Goal: Task Accomplishment & Management: Use online tool/utility

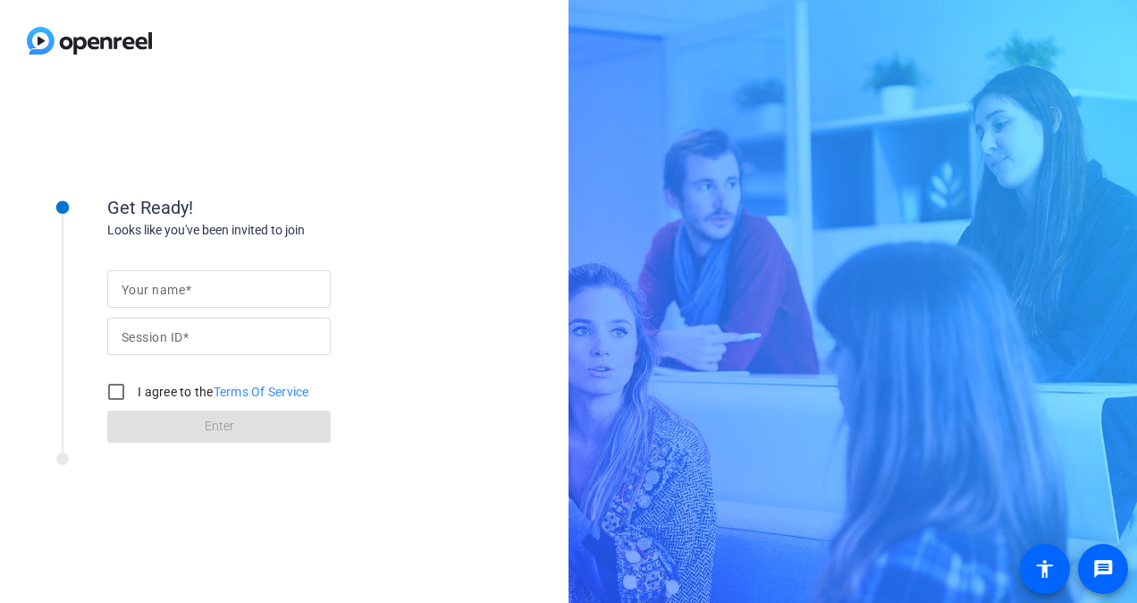
click at [150, 283] on mat-label "Your name" at bounding box center [153, 290] width 63 height 14
click at [150, 283] on input "Your name" at bounding box center [219, 288] width 195 height 21
type input "Nastaran"
click at [228, 337] on input "Session ID" at bounding box center [219, 335] width 195 height 21
paste input "XiNU"
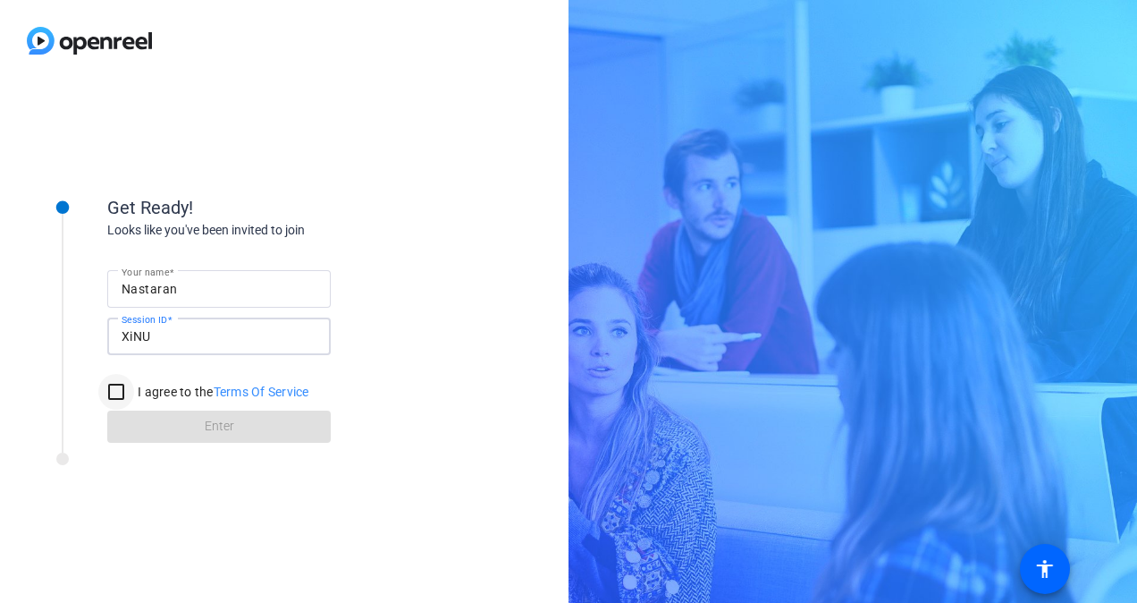
type input "XiNU"
click at [107, 397] on input "I agree to the Terms Of Service" at bounding box center [116, 392] width 36 height 36
checkbox input "true"
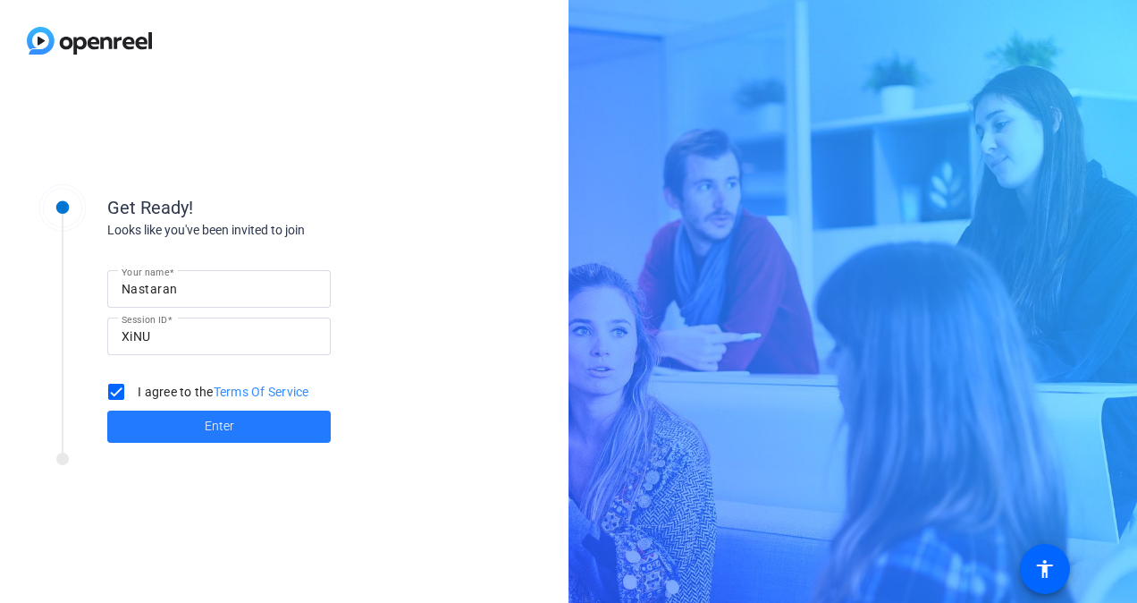
click at [160, 416] on span at bounding box center [218, 426] width 223 height 43
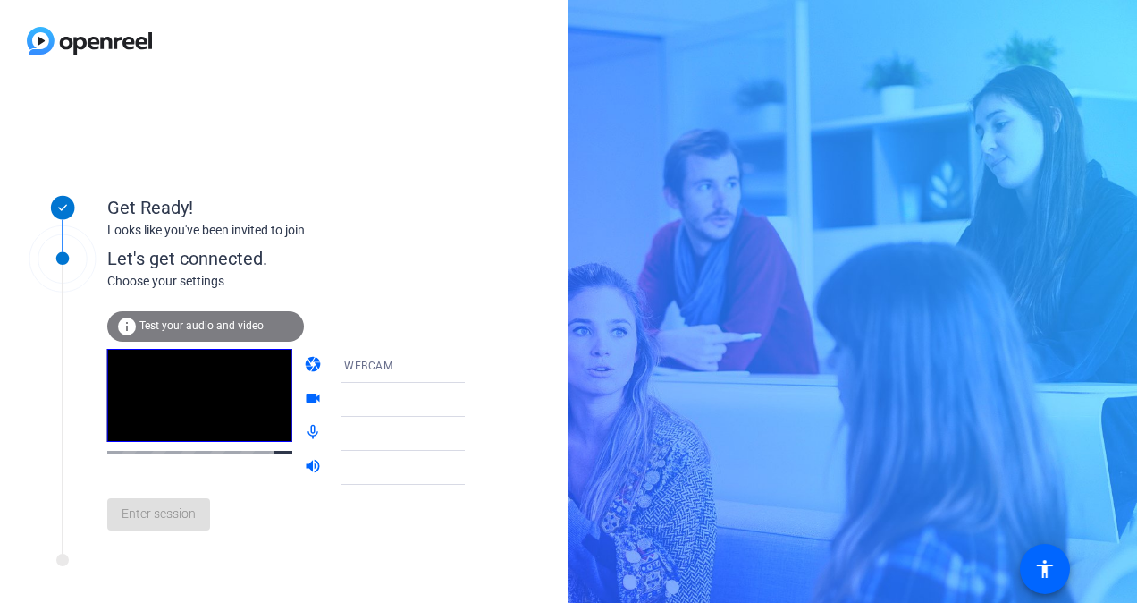
click at [170, 326] on span "Test your audio and video" at bounding box center [201, 325] width 124 height 13
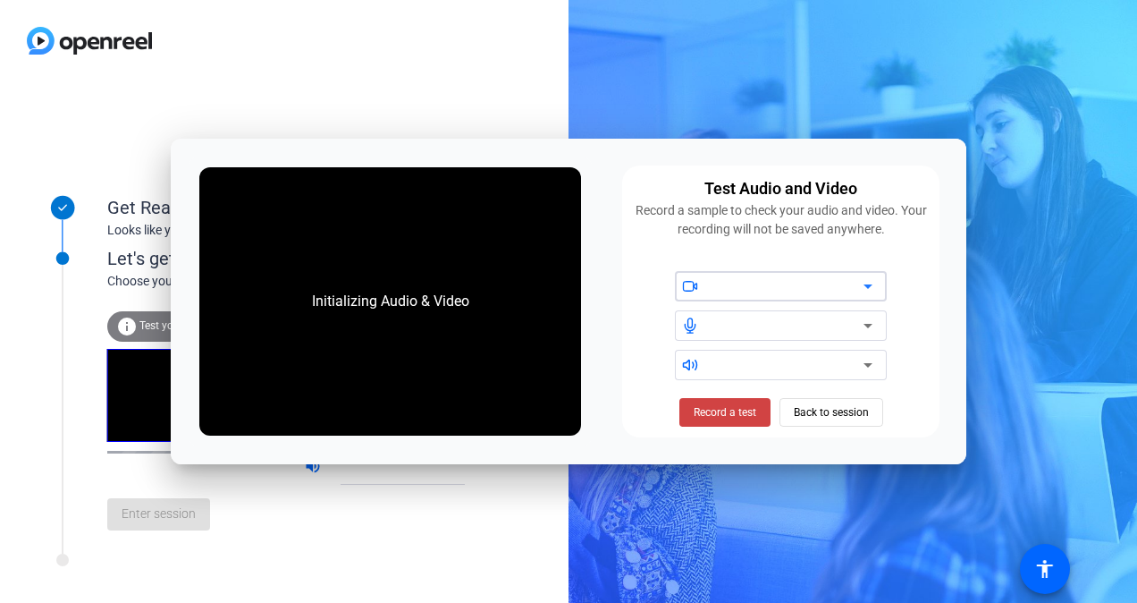
click at [713, 292] on div at bounding box center [788, 285] width 152 height 21
click at [721, 332] on div at bounding box center [788, 325] width 152 height 21
click at [718, 361] on div at bounding box center [788, 364] width 152 height 21
click at [705, 342] on div at bounding box center [781, 325] width 296 height 109
click at [697, 321] on icon at bounding box center [690, 325] width 16 height 16
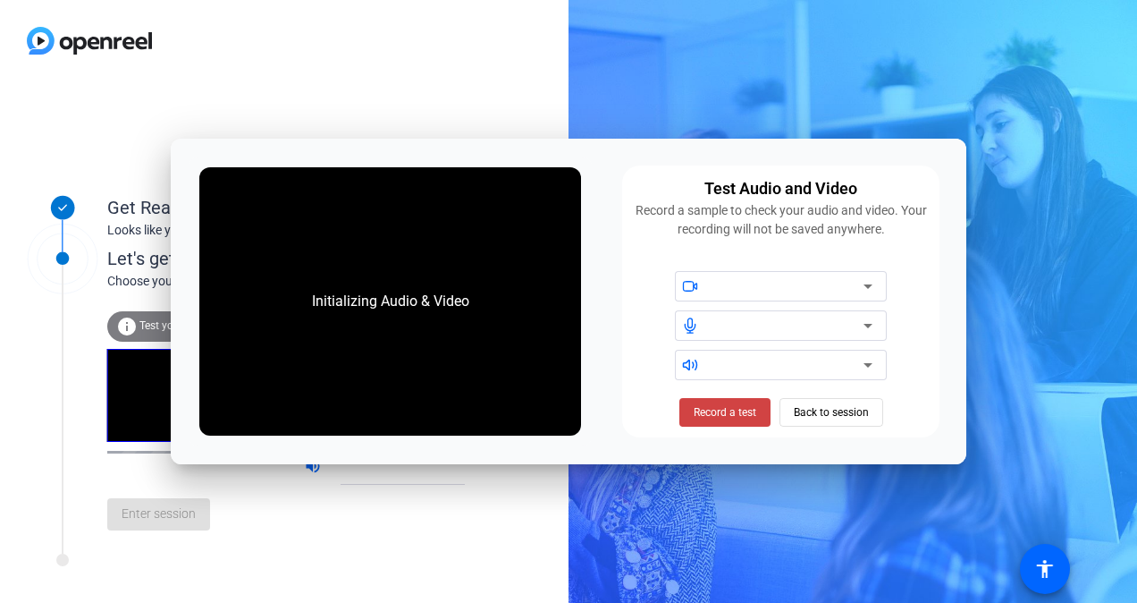
click at [483, 296] on div "Initializing Audio & Video" at bounding box center [390, 301] width 193 height 57
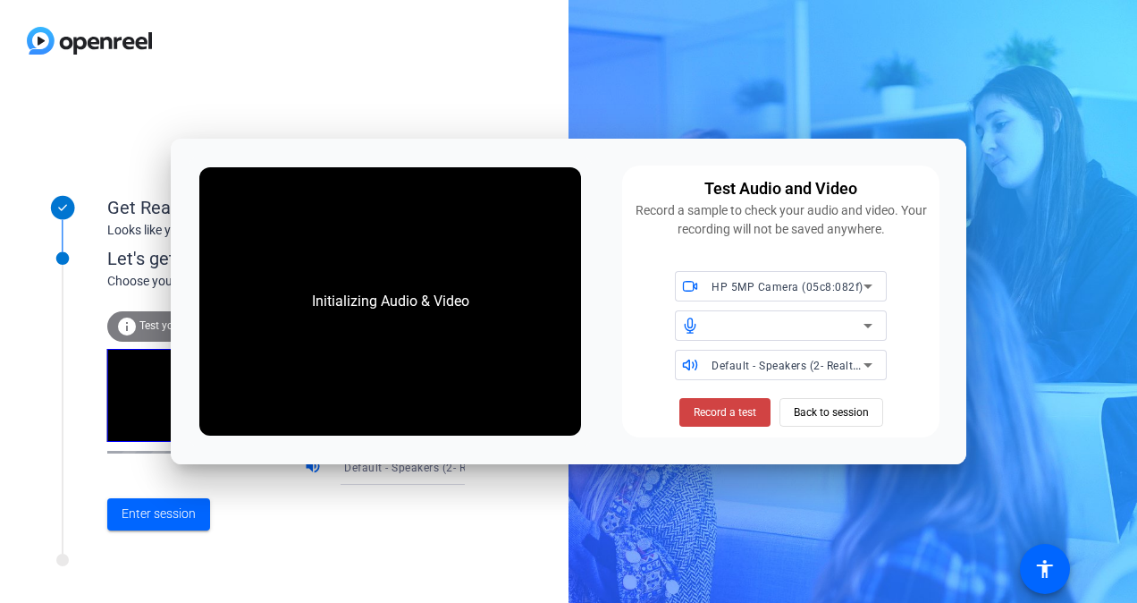
click at [869, 358] on icon at bounding box center [867, 364] width 21 height 21
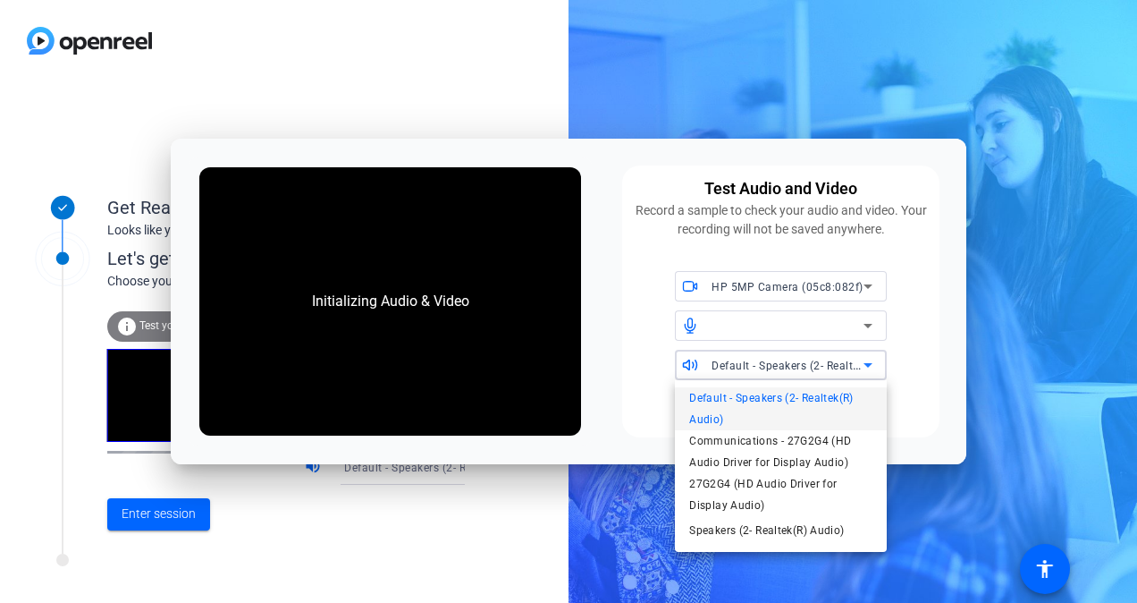
click at [869, 358] on div at bounding box center [568, 301] width 1137 height 603
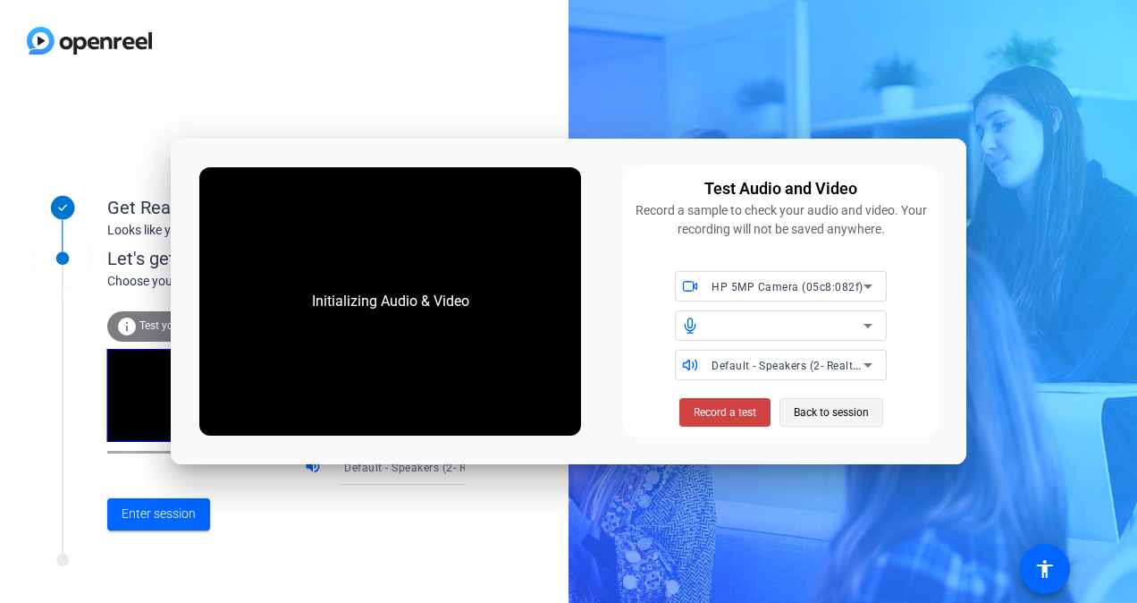
click at [832, 415] on span "Back to session" at bounding box center [831, 412] width 75 height 34
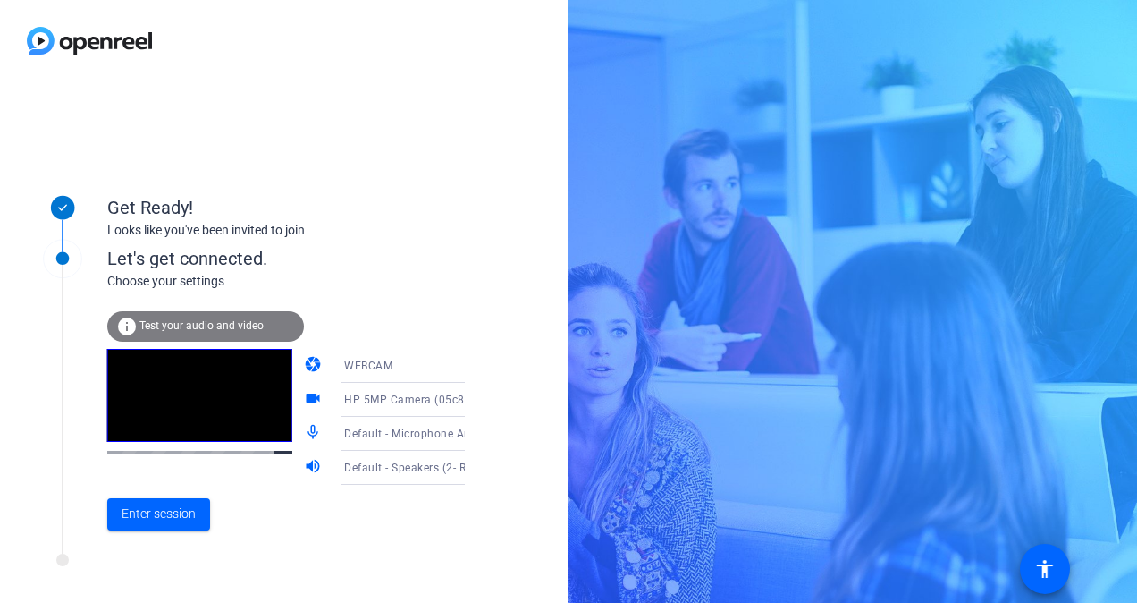
click at [472, 372] on icon at bounding box center [482, 365] width 21 height 21
click at [381, 294] on div at bounding box center [568, 301] width 1137 height 603
click at [472, 401] on icon at bounding box center [482, 399] width 21 height 21
click at [411, 291] on div at bounding box center [568, 301] width 1137 height 603
click at [472, 466] on icon at bounding box center [482, 467] width 21 height 21
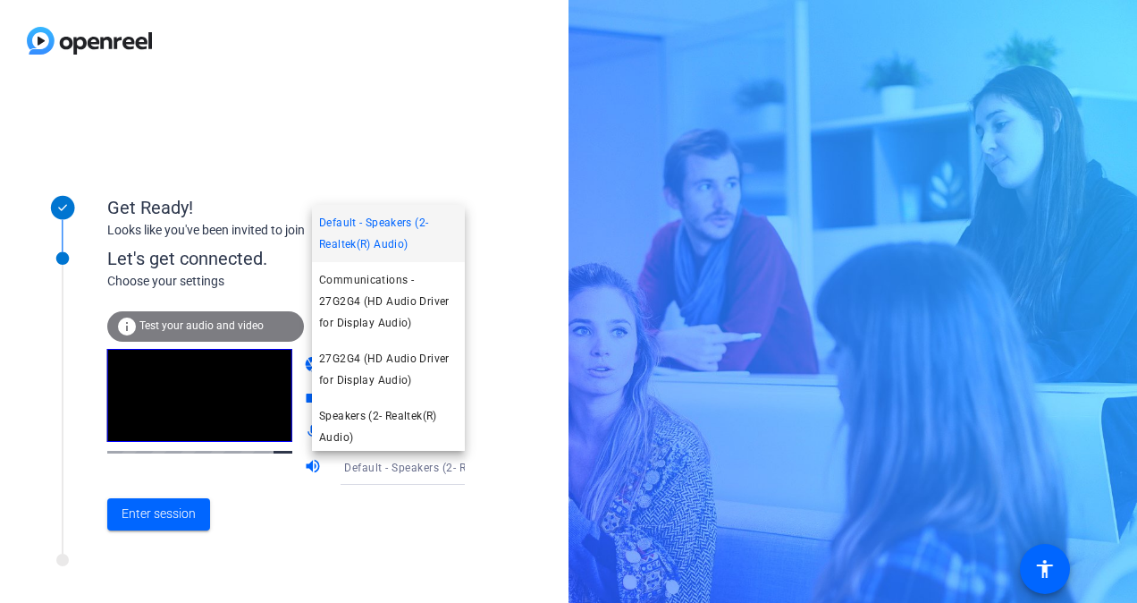
click at [477, 512] on div at bounding box center [568, 301] width 1137 height 603
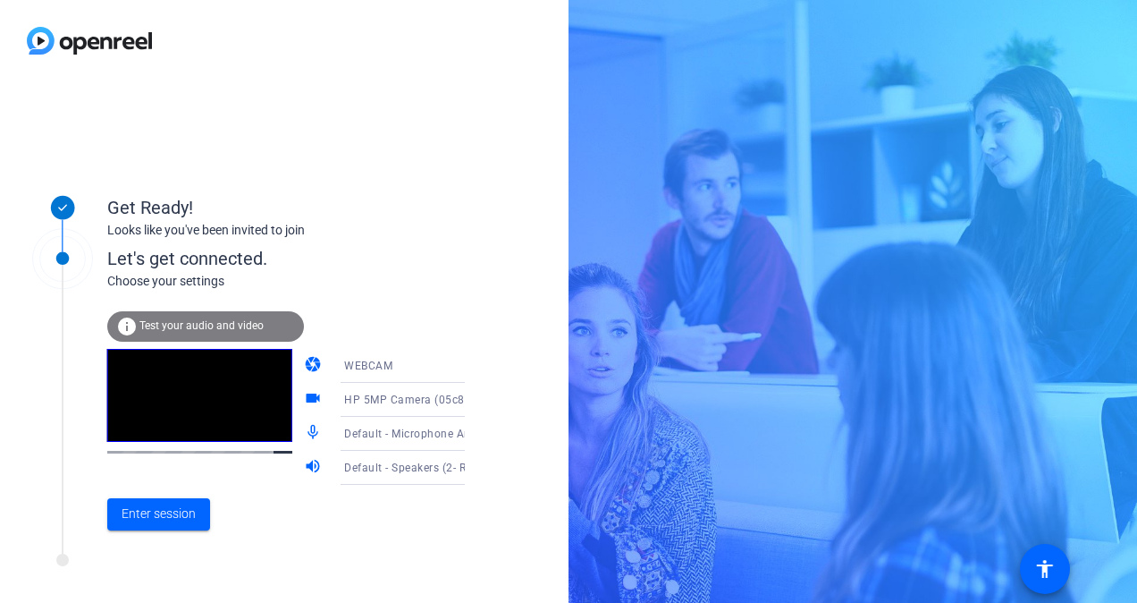
click at [472, 434] on icon at bounding box center [482, 433] width 21 height 21
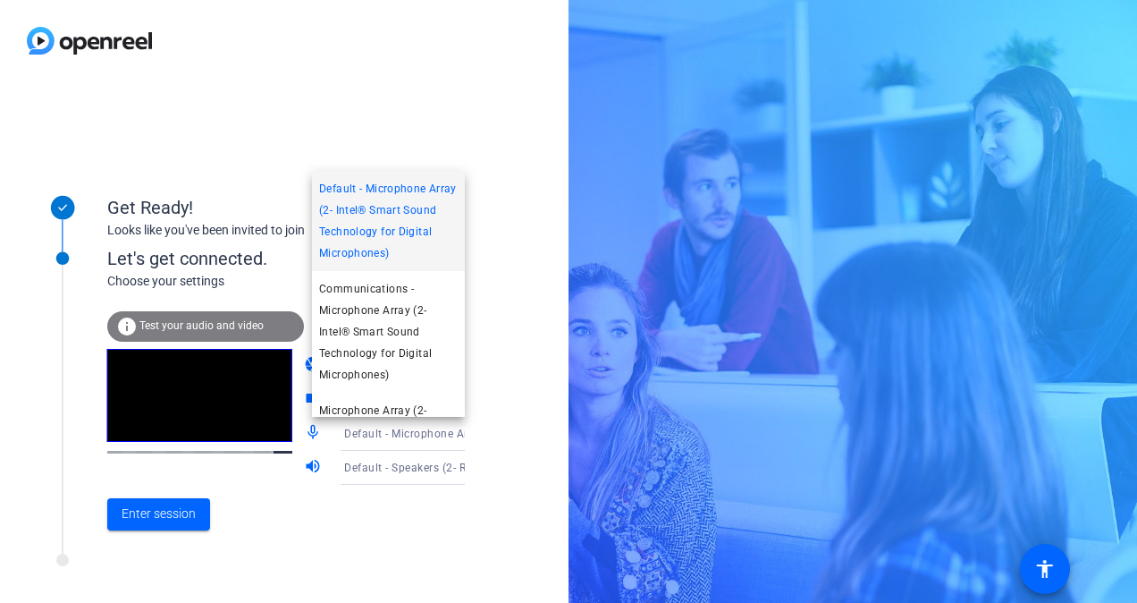
click at [345, 555] on div at bounding box center [568, 301] width 1137 height 603
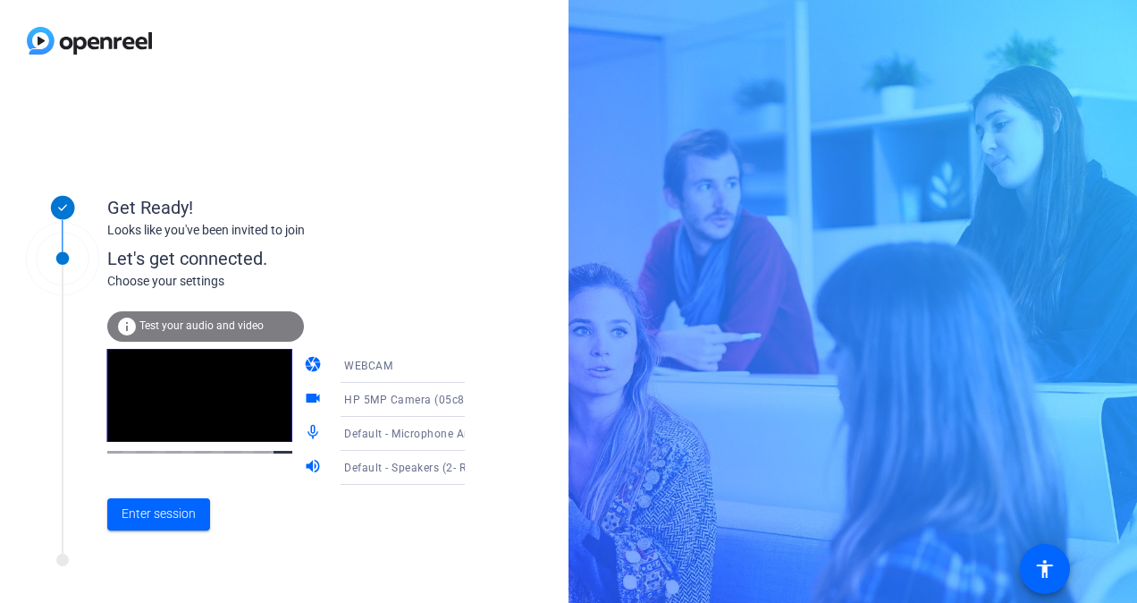
click at [472, 393] on icon at bounding box center [482, 399] width 21 height 21
click at [353, 194] on div at bounding box center [568, 301] width 1137 height 603
click at [170, 327] on span "Test your audio and video" at bounding box center [201, 325] width 124 height 13
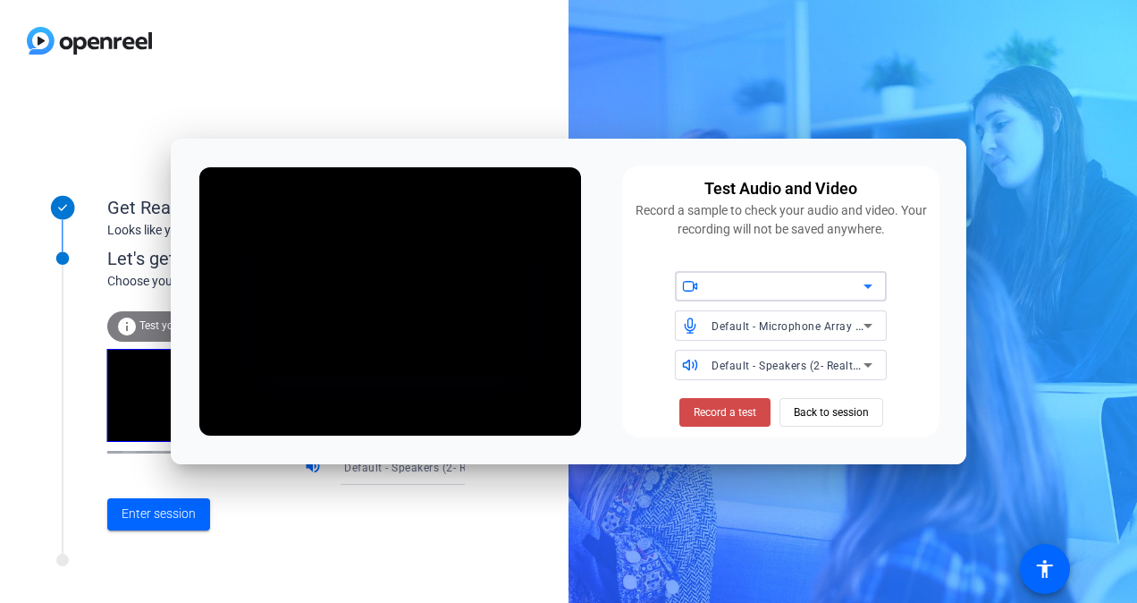
click at [726, 413] on span "Record a test" at bounding box center [725, 412] width 63 height 16
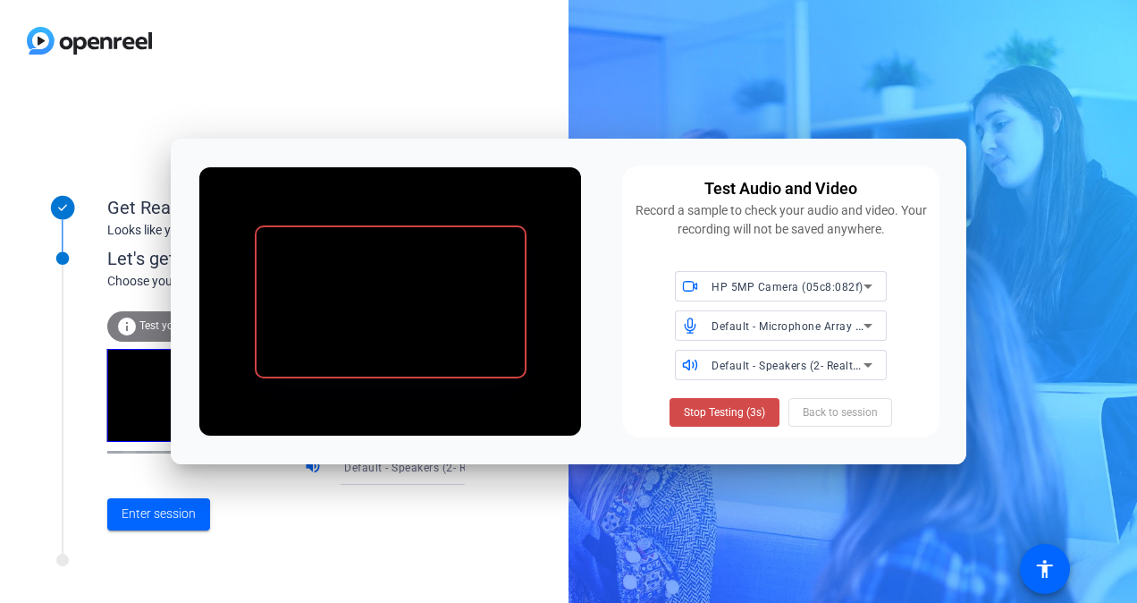
click at [717, 415] on span "Stop Testing (3s)" at bounding box center [724, 412] width 81 height 16
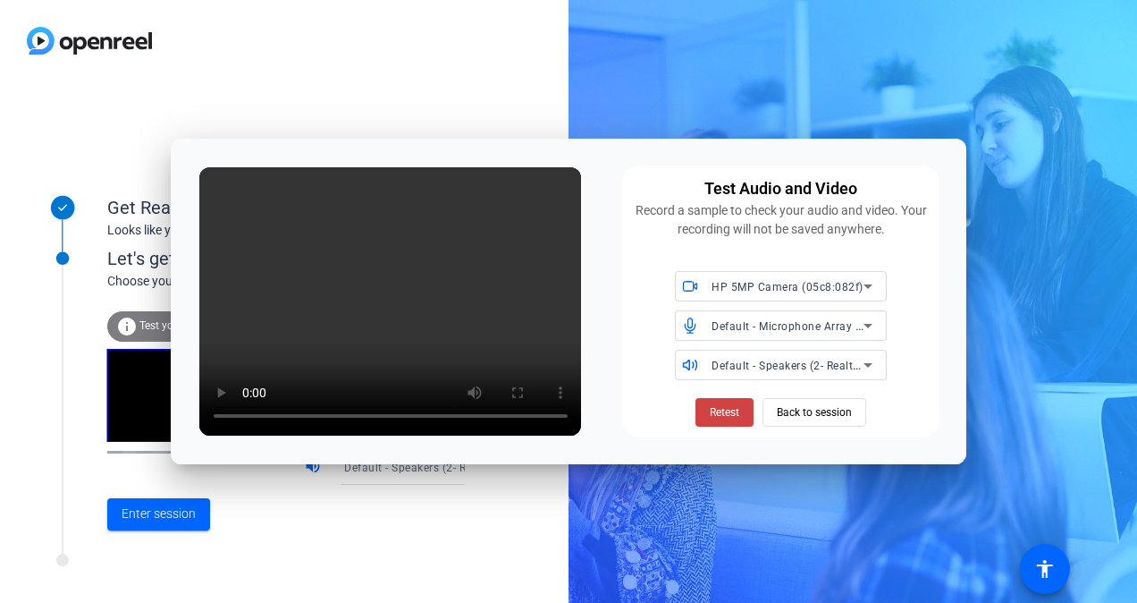
click at [783, 286] on span "HP 5MP Camera (05c8:082f)" at bounding box center [788, 287] width 152 height 13
click at [708, 243] on div at bounding box center [568, 301] width 1137 height 603
click at [783, 411] on span "Back to session" at bounding box center [814, 412] width 75 height 34
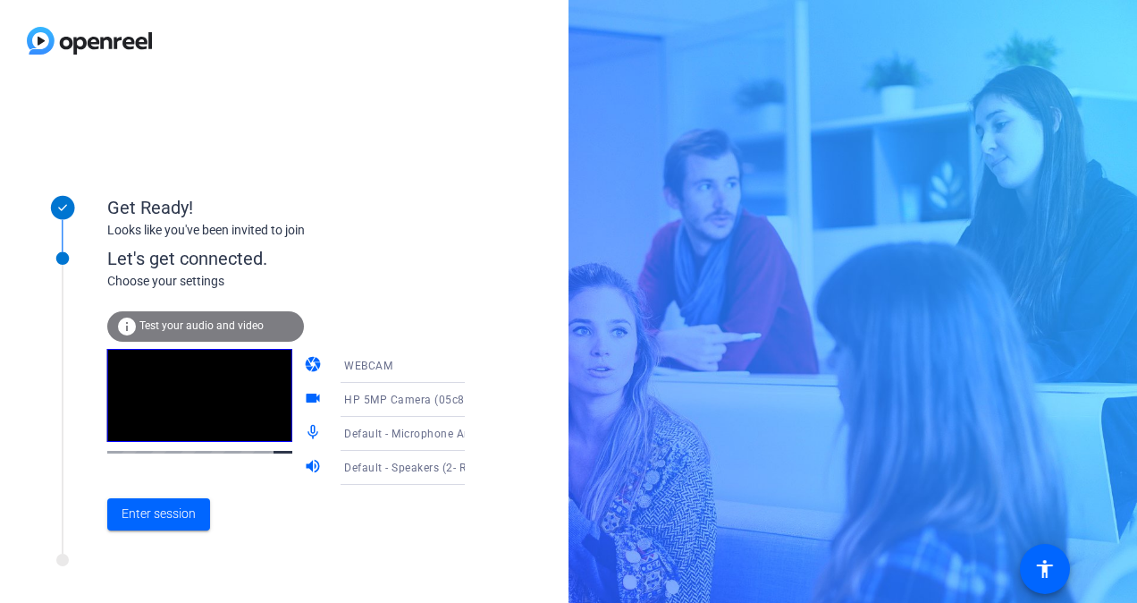
click at [205, 327] on span "Test your audio and video" at bounding box center [201, 325] width 124 height 13
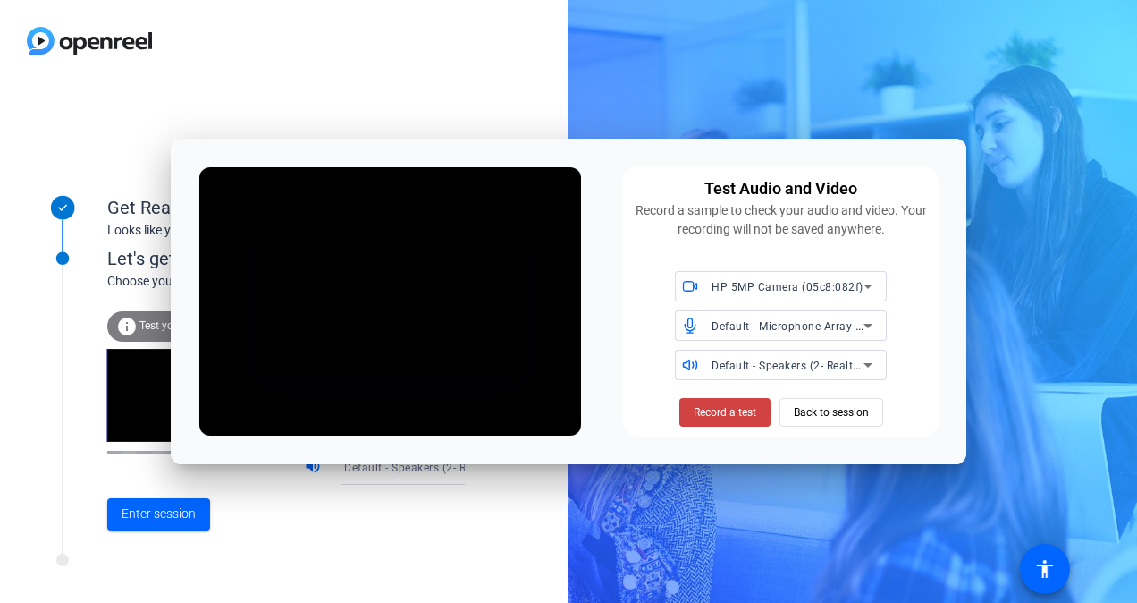
click at [549, 520] on div "Get Ready! Looks like you've been invited to join Let's get connected. Choose y…" at bounding box center [284, 341] width 569 height 521
click at [848, 417] on span "Back to session" at bounding box center [831, 412] width 75 height 34
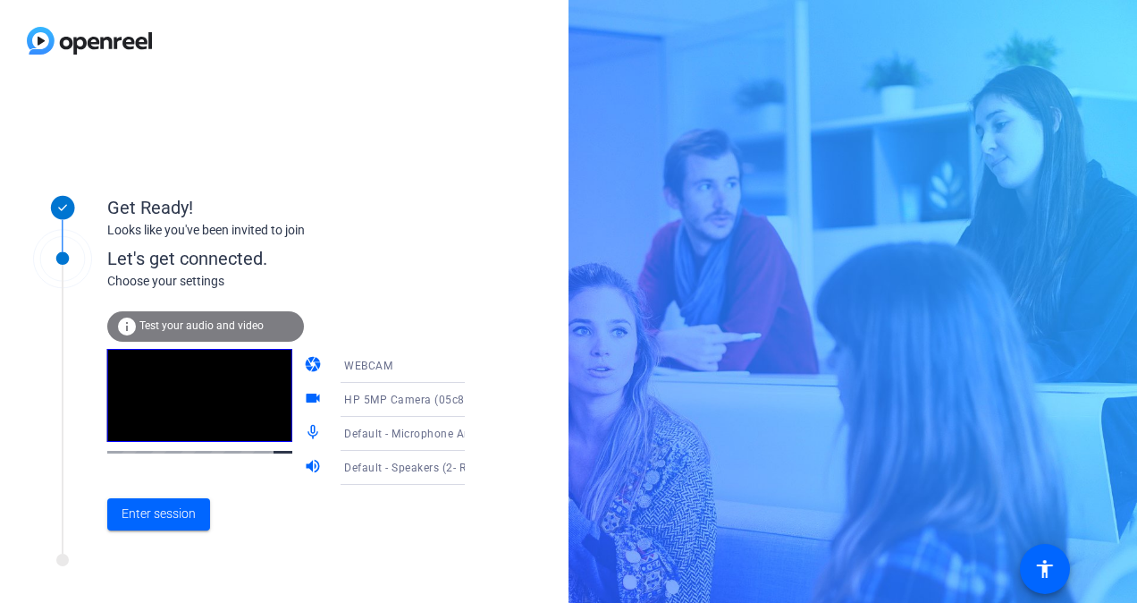
click at [222, 362] on video at bounding box center [199, 395] width 185 height 93
click at [196, 378] on video at bounding box center [199, 395] width 185 height 93
click at [237, 324] on span "Test your audio and video" at bounding box center [201, 325] width 124 height 13
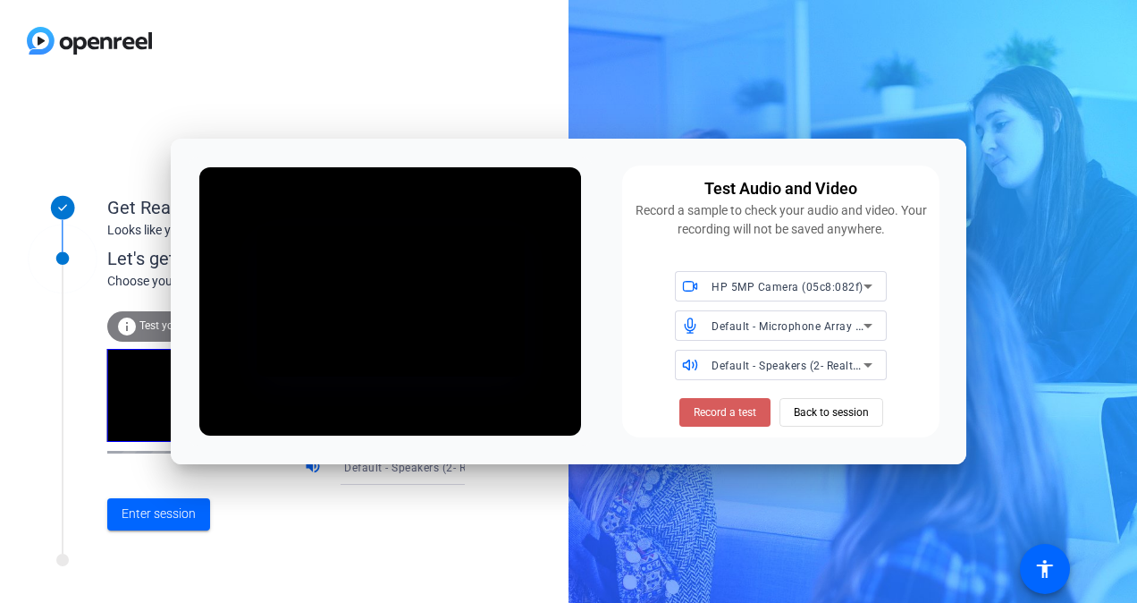
click at [731, 415] on span "Record a test" at bounding box center [725, 412] width 63 height 16
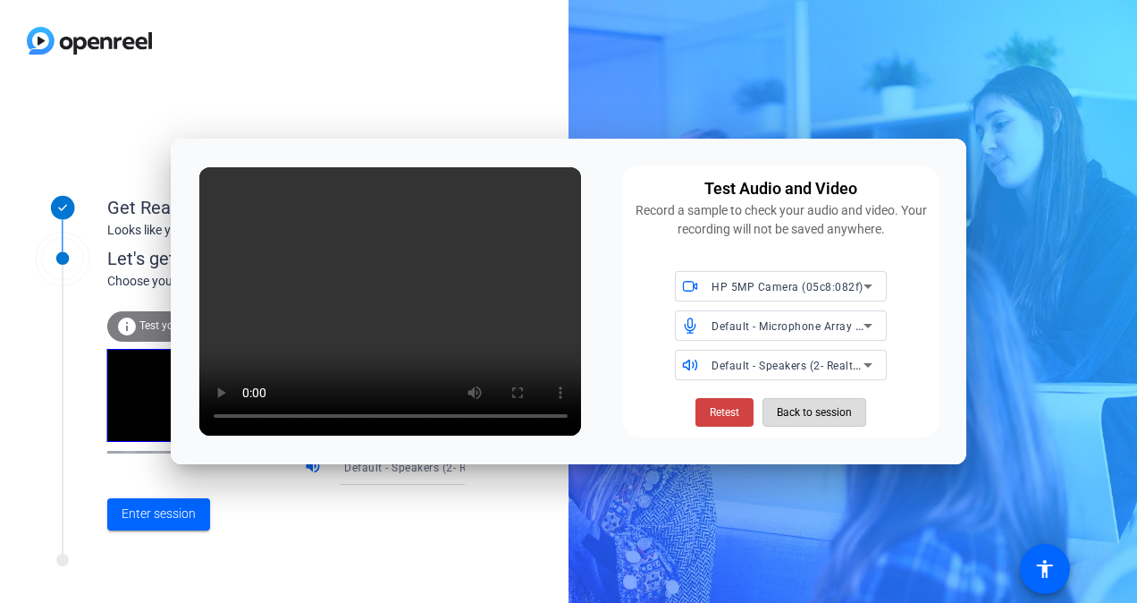
click at [837, 411] on span "Back to session" at bounding box center [814, 412] width 75 height 34
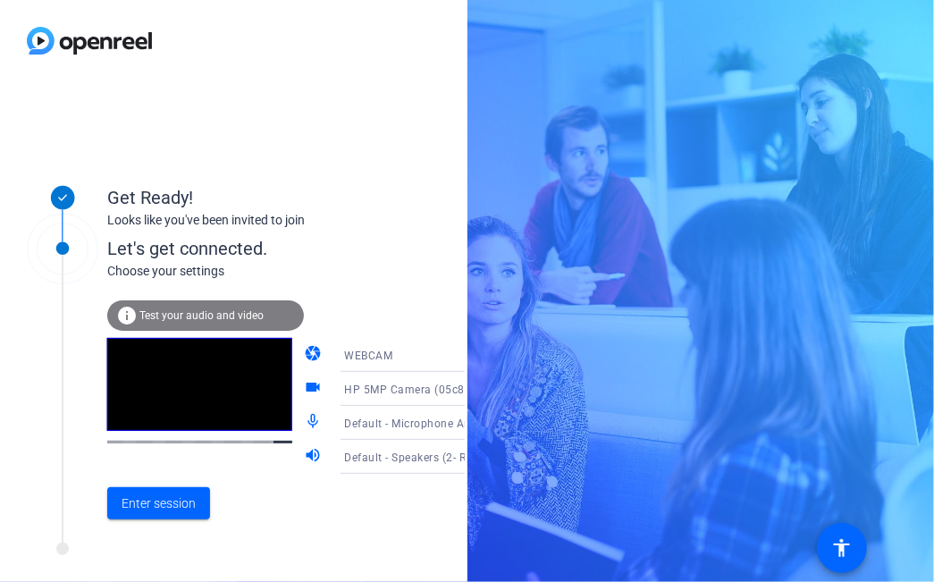
drag, startPoint x: 185, startPoint y: 399, endPoint x: 226, endPoint y: 496, distance: 105.8
drag, startPoint x: 226, startPoint y: 496, endPoint x: 126, endPoint y: 316, distance: 206.5
click at [126, 316] on mat-icon "info" at bounding box center [126, 315] width 21 height 21
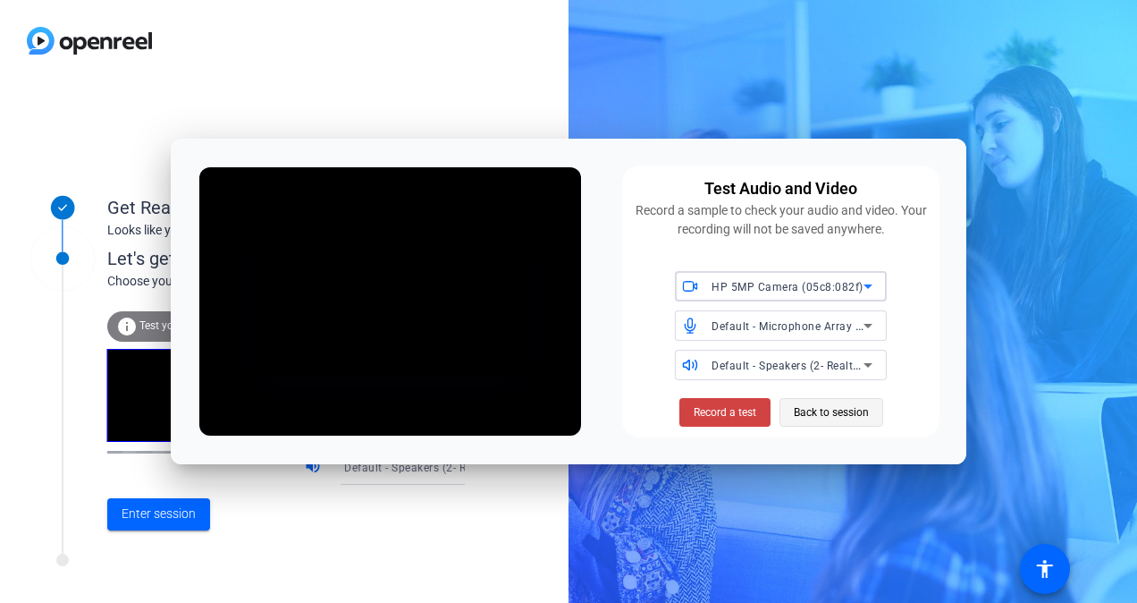
click at [806, 406] on span "Back to session" at bounding box center [831, 412] width 75 height 34
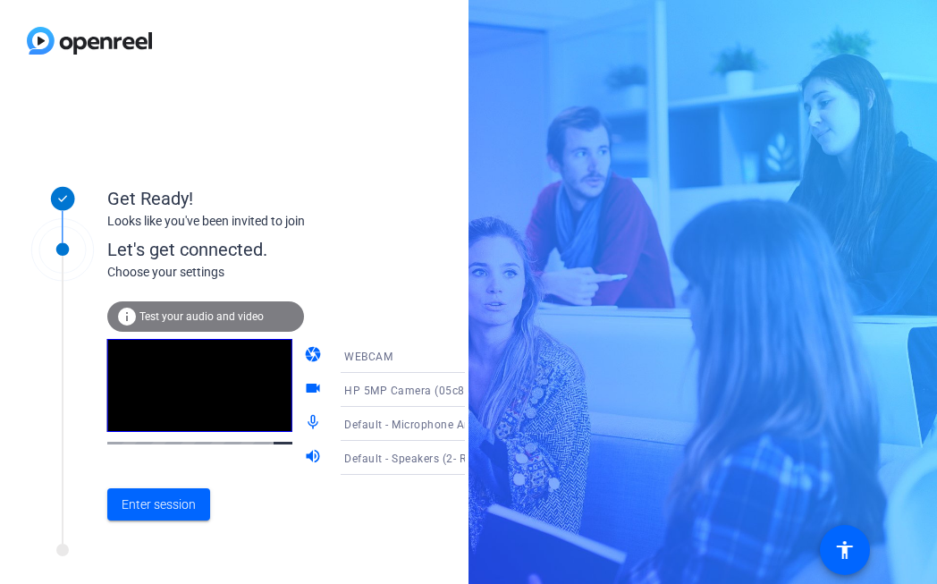
click at [73, 362] on div at bounding box center [62, 370] width 89 height 330
drag, startPoint x: 179, startPoint y: 499, endPoint x: 274, endPoint y: 495, distance: 95.7
click at [274, 495] on div "Enter session" at bounding box center [304, 504] width 394 height 59
click at [170, 506] on span "Enter session" at bounding box center [159, 504] width 74 height 19
